Goal: Information Seeking & Learning: Check status

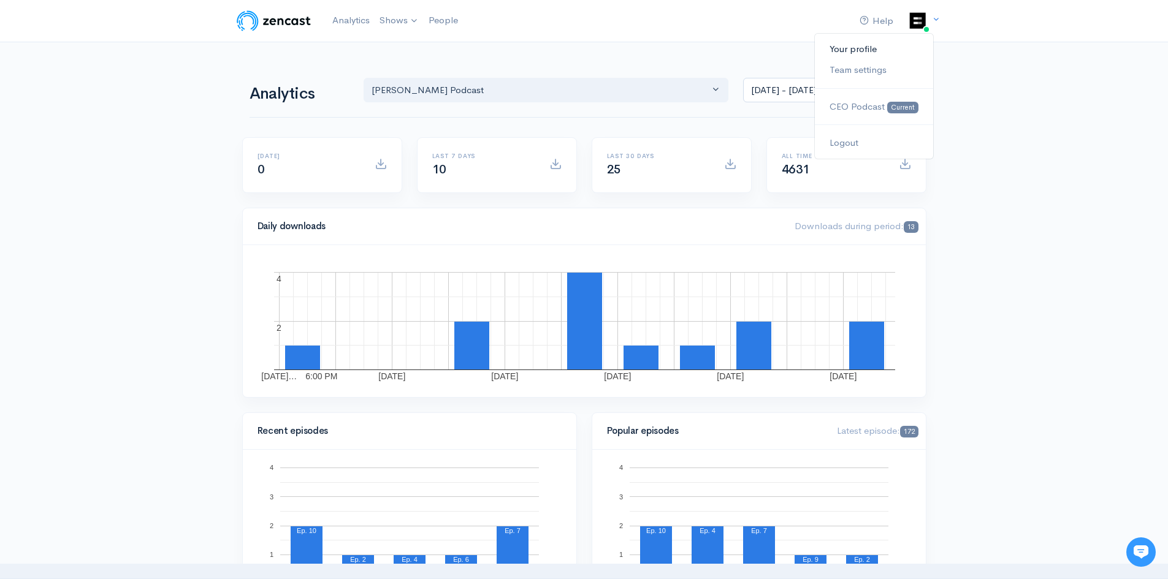
click at [867, 45] on link "Your profile" at bounding box center [874, 49] width 118 height 21
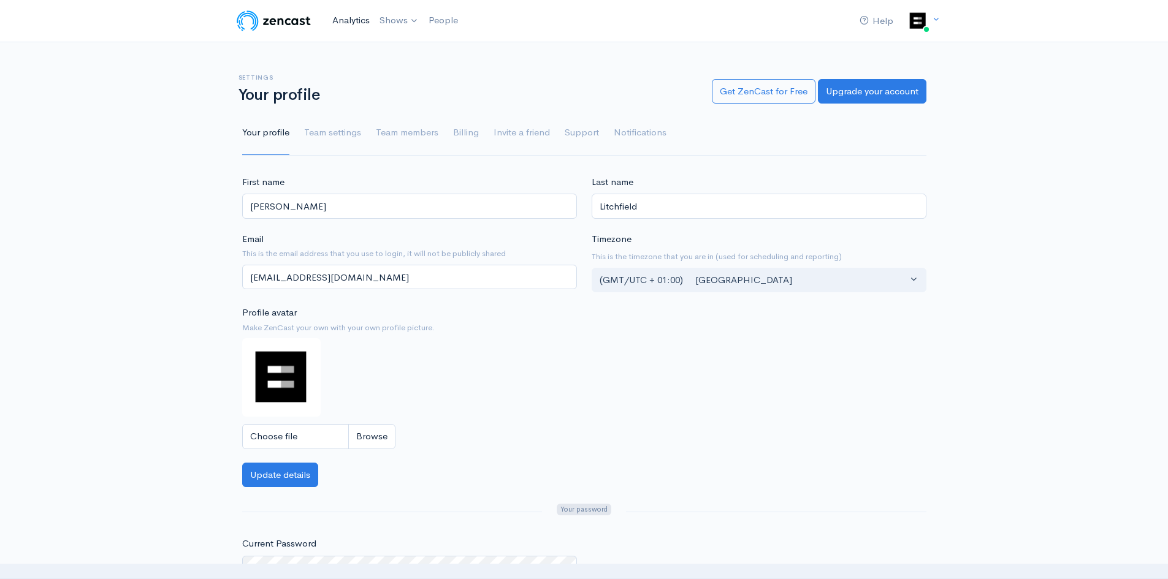
click at [362, 17] on link "Analytics" at bounding box center [350, 20] width 47 height 26
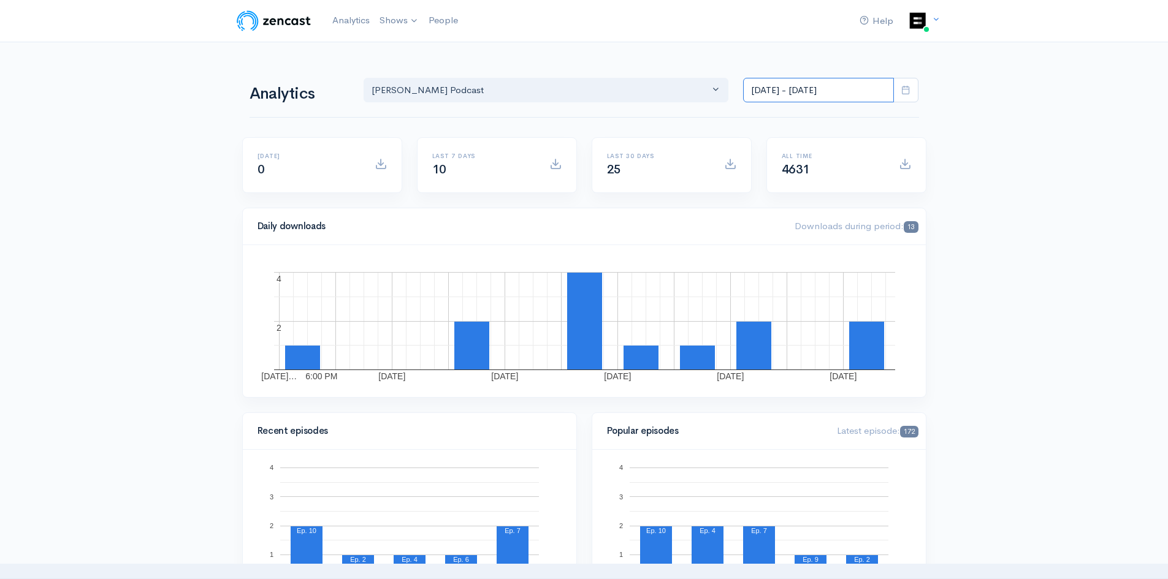
click at [832, 84] on input "[DATE] - [DATE]" at bounding box center [818, 90] width 151 height 25
click at [789, 248] on li "All time" at bounding box center [787, 249] width 86 height 19
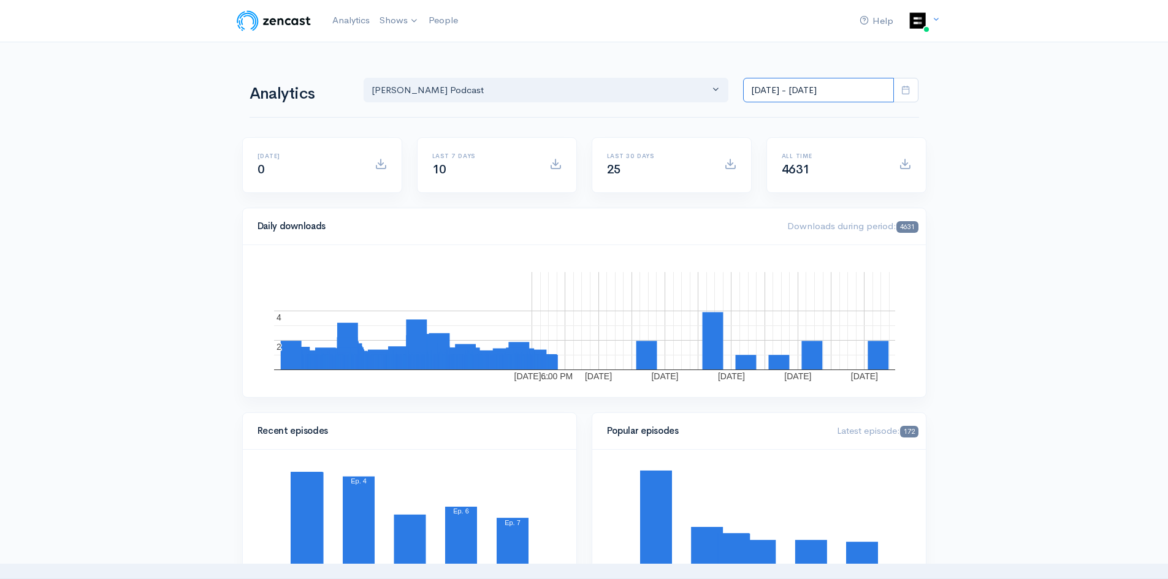
click at [834, 91] on input "[DATE] - [DATE]" at bounding box center [818, 90] width 151 height 25
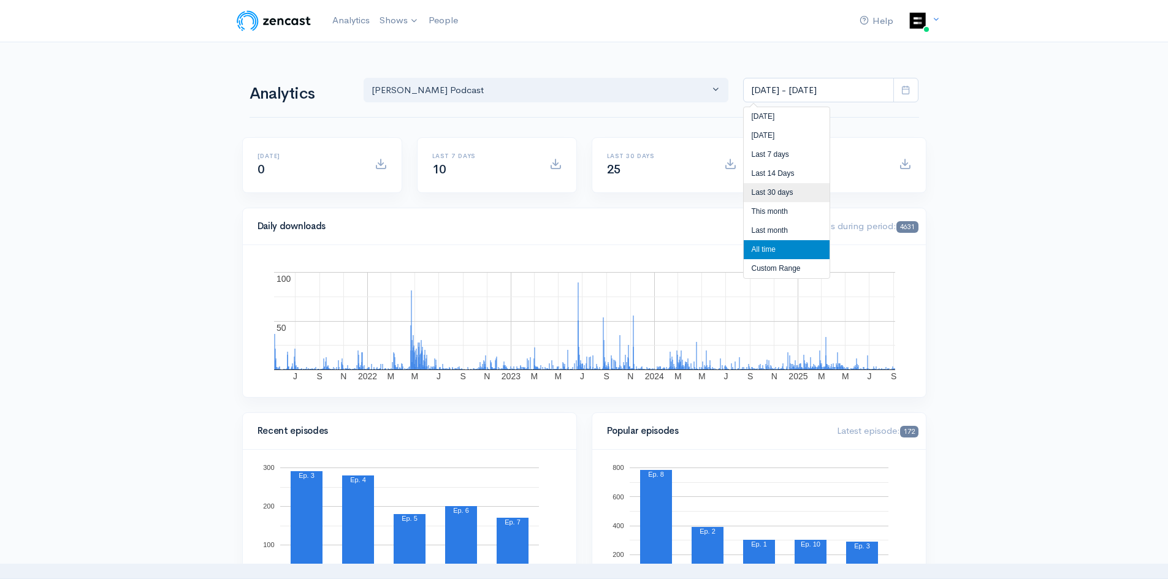
click at [799, 198] on li "Last 30 days" at bounding box center [787, 192] width 86 height 19
type input "[DATE] - [DATE]"
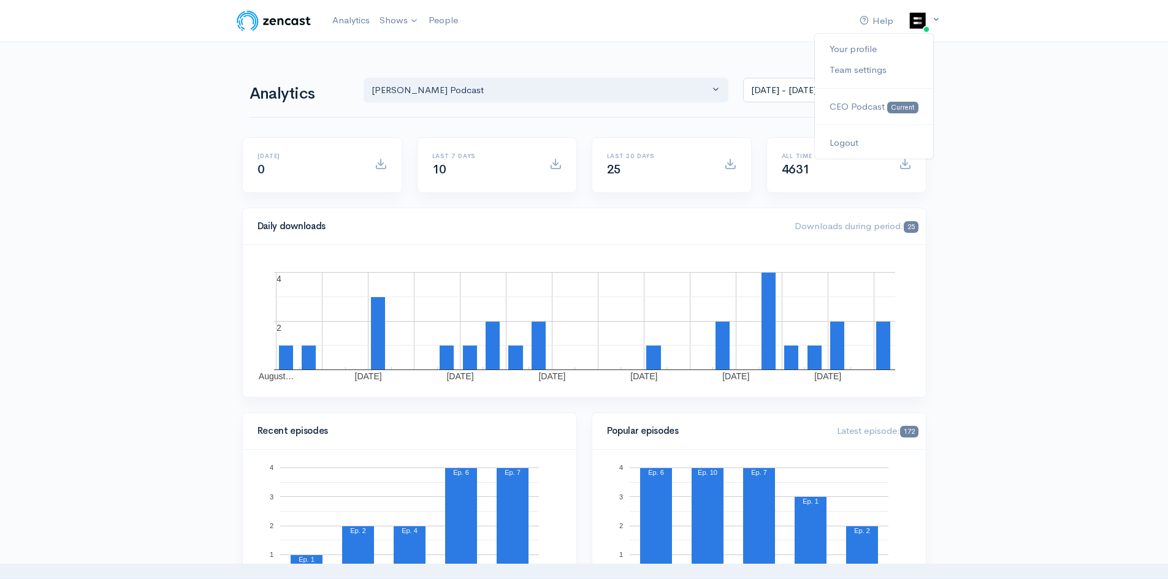
click at [933, 23] on icon at bounding box center [936, 19] width 8 height 8
click at [867, 47] on link "Your profile" at bounding box center [874, 49] width 118 height 21
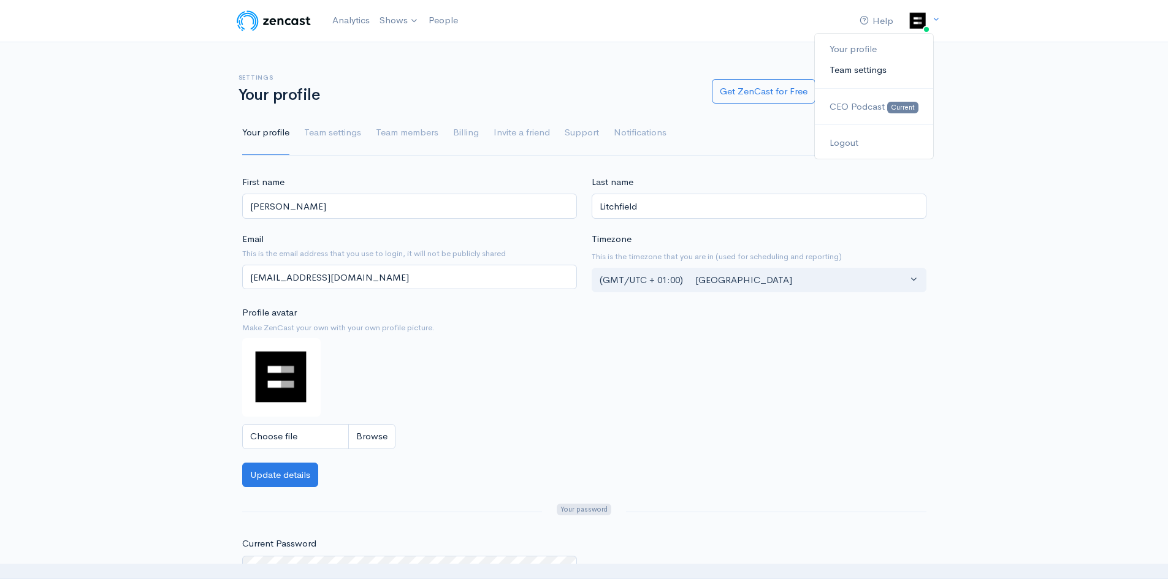
click at [888, 68] on link "Team settings" at bounding box center [874, 69] width 118 height 21
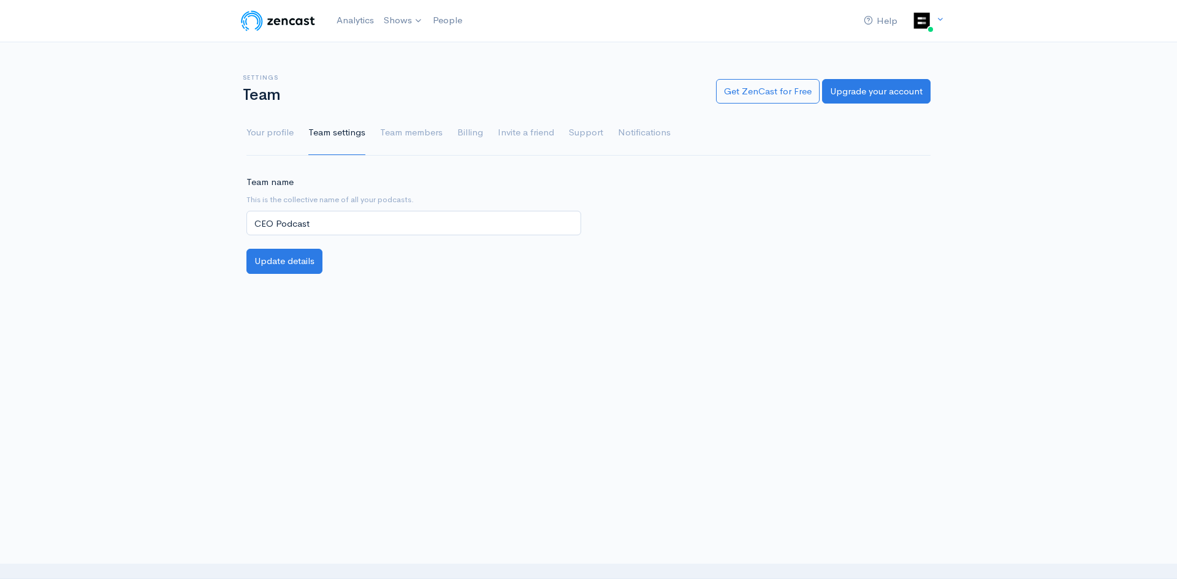
click at [289, 17] on img at bounding box center [278, 21] width 78 height 25
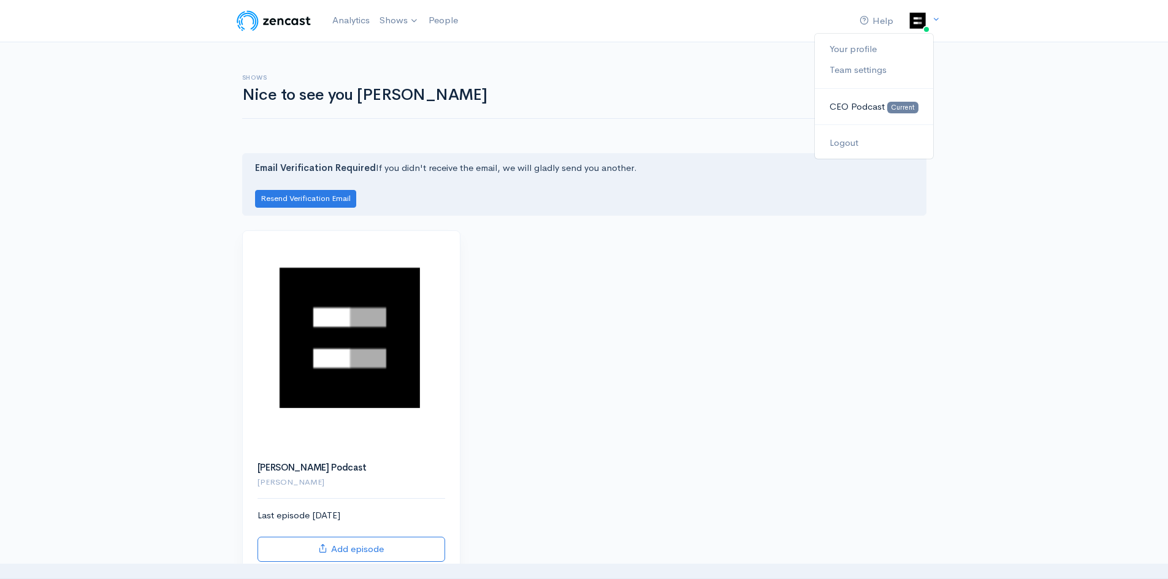
click at [841, 109] on span "CEO Podcast" at bounding box center [857, 107] width 55 height 12
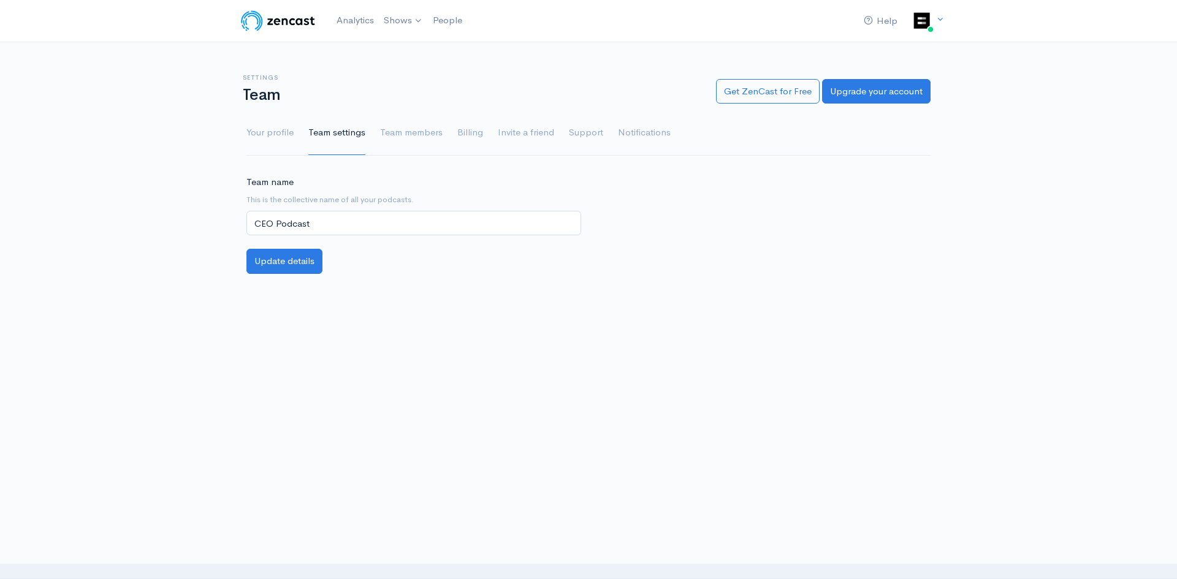
click at [284, 23] on img at bounding box center [278, 21] width 78 height 25
